Goal: Transaction & Acquisition: Book appointment/travel/reservation

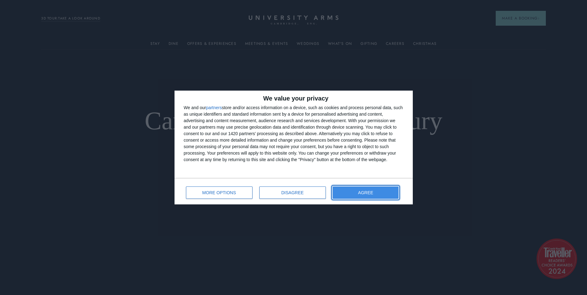
click at [355, 192] on button "AGREE" at bounding box center [365, 193] width 66 height 12
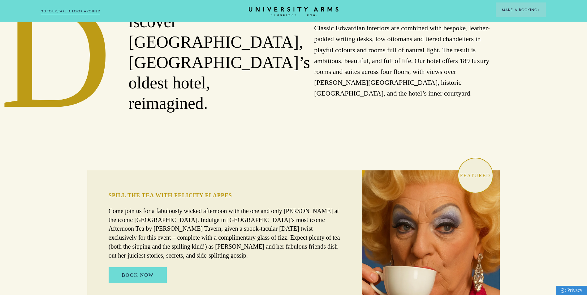
scroll to position [402, 0]
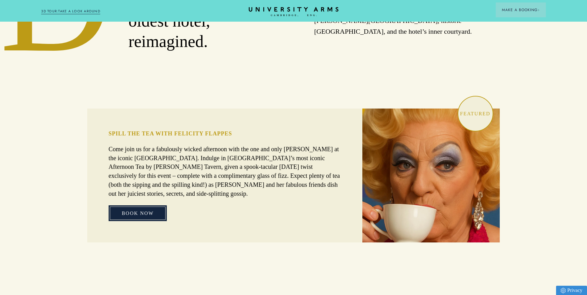
click at [150, 205] on link "BOOK NOW" at bounding box center [138, 213] width 58 height 16
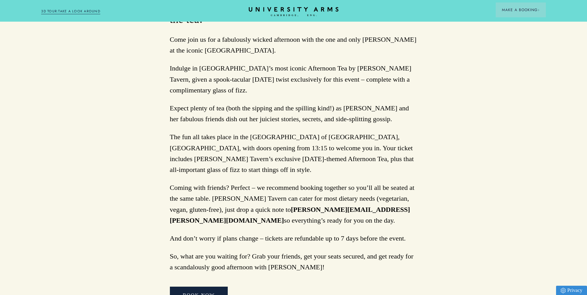
scroll to position [464, 0]
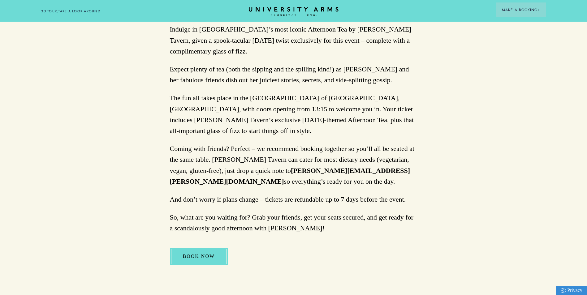
click at [204, 248] on link "BOOK NOW" at bounding box center [199, 256] width 58 height 17
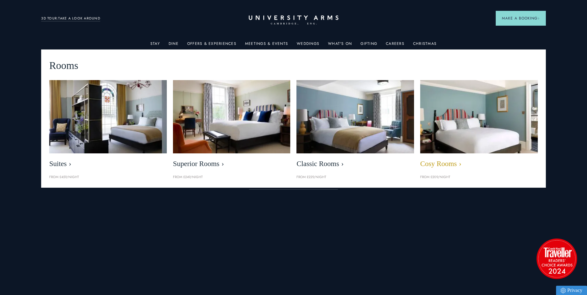
click at [446, 136] on img at bounding box center [478, 117] width 135 height 84
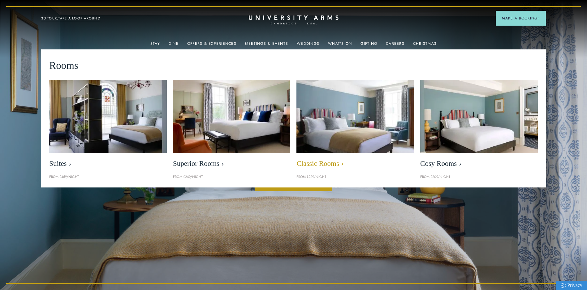
click at [307, 142] on img at bounding box center [355, 117] width 135 height 84
